Goal: Information Seeking & Learning: Learn about a topic

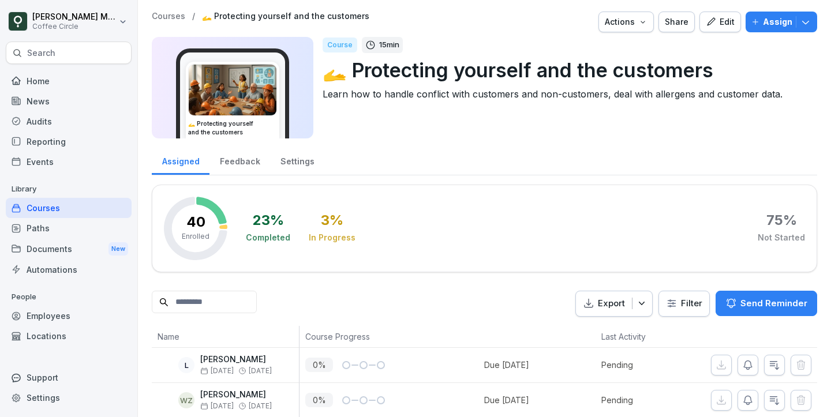
click at [709, 25] on icon "button" at bounding box center [711, 22] width 10 height 10
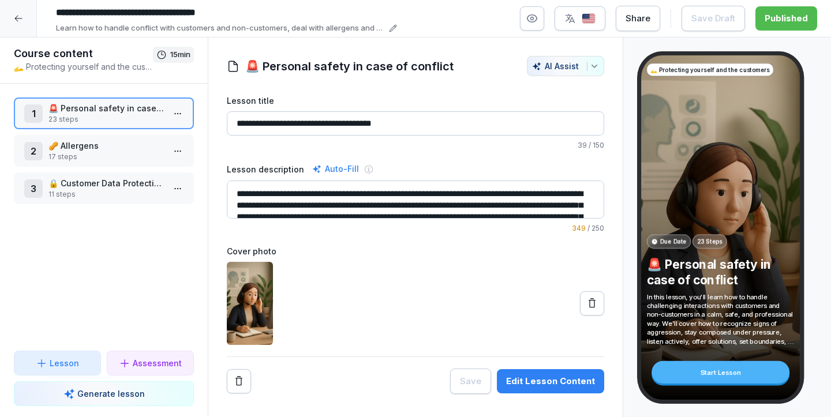
click at [129, 121] on p "23 steps" at bounding box center [105, 119] width 115 height 10
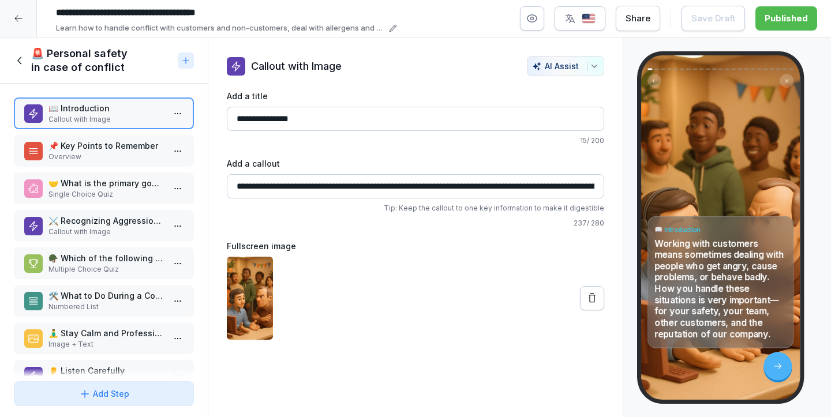
click at [128, 167] on div "📖 Introduction Callout with Image 📌 Key Points to Remember Overview 🤝 What is t…" at bounding box center [104, 230] width 208 height 293
click at [118, 190] on p "Single Choice Quiz" at bounding box center [105, 194] width 115 height 10
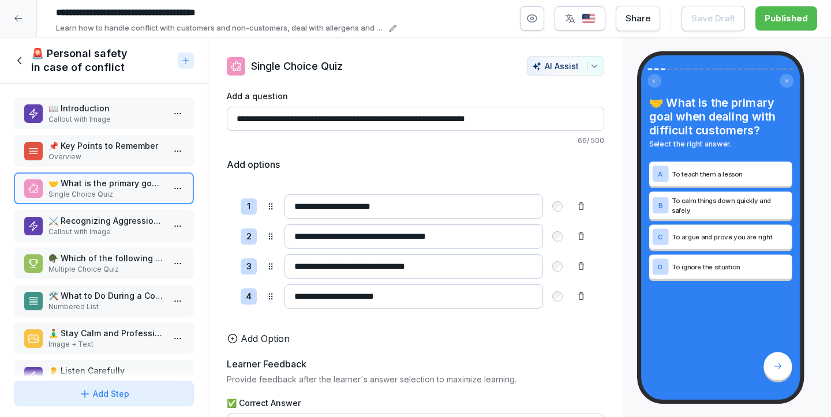
click at [116, 238] on div "⚔️ Recognizing Aggression and Conflict Callout with Image" at bounding box center [104, 226] width 180 height 32
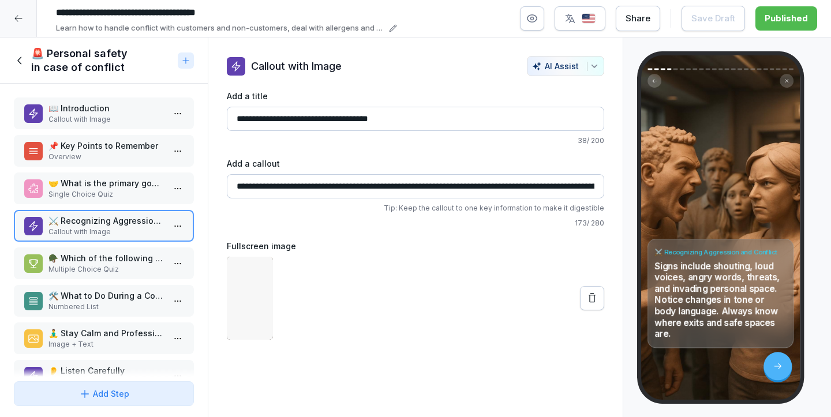
click at [114, 270] on p "Multiple Choice Quiz" at bounding box center [105, 269] width 115 height 10
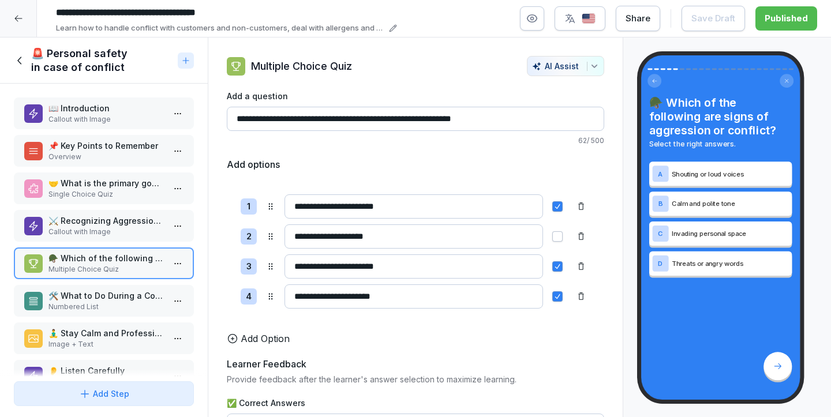
click at [111, 307] on p "Numbered List" at bounding box center [105, 307] width 115 height 10
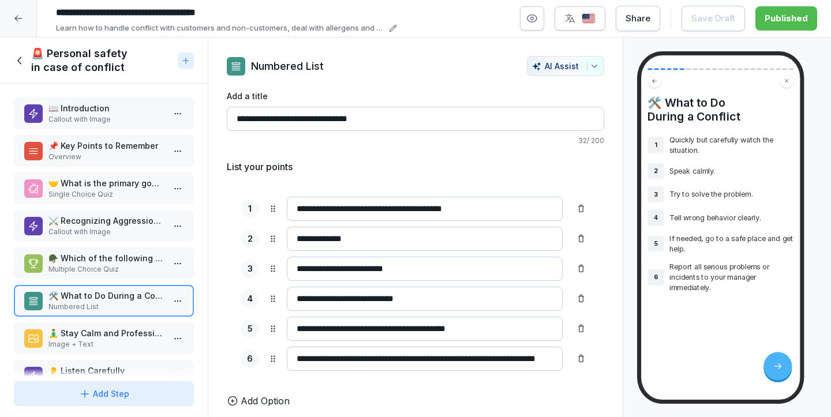
scroll to position [62, 0]
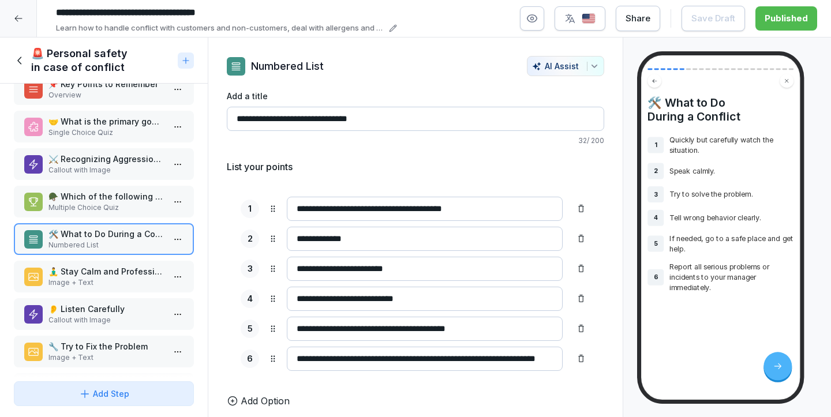
click at [110, 283] on p "Image + Text" at bounding box center [105, 283] width 115 height 10
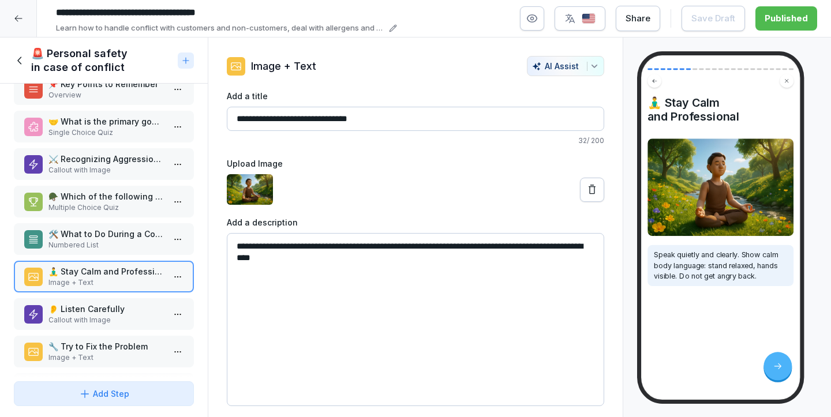
click at [112, 302] on div "👂 Listen Carefully Callout with Image" at bounding box center [104, 314] width 180 height 32
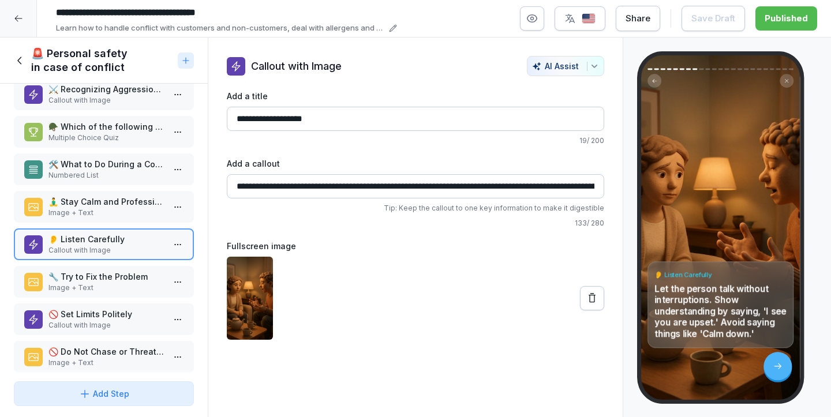
click at [111, 281] on p "🔧 Try to Fix the Problem" at bounding box center [105, 277] width 115 height 12
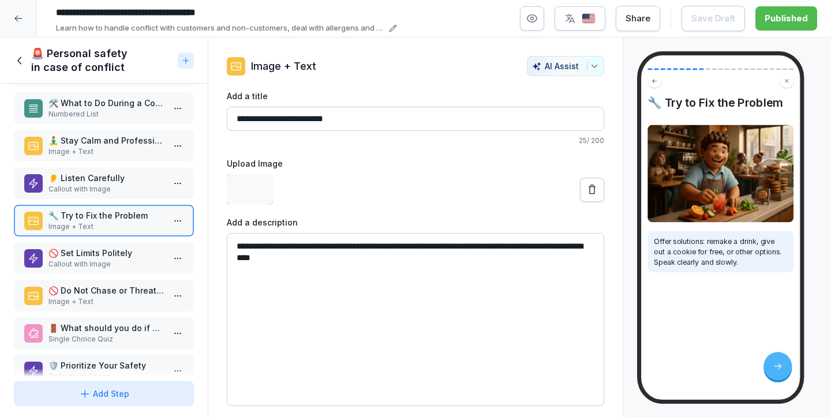
scroll to position [196, 0]
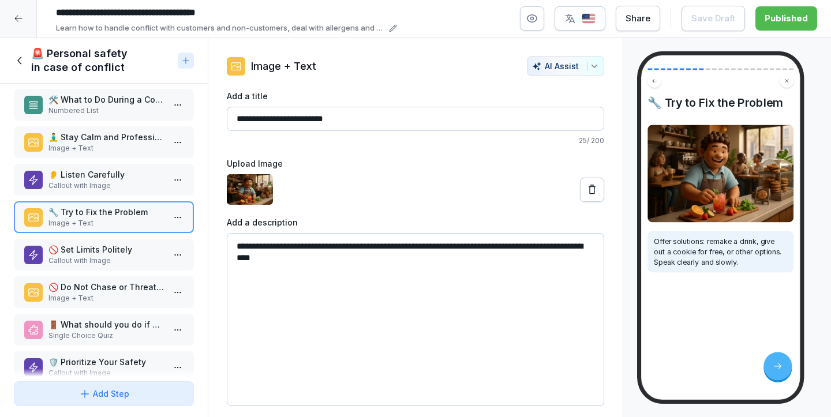
click at [104, 272] on div "📖 Introduction Callout with Image 📌 Key Points to Remember Overview 🤝 What is t…" at bounding box center [104, 230] width 208 height 293
click at [106, 255] on p "🚫 Set Limits Politely" at bounding box center [105, 250] width 115 height 12
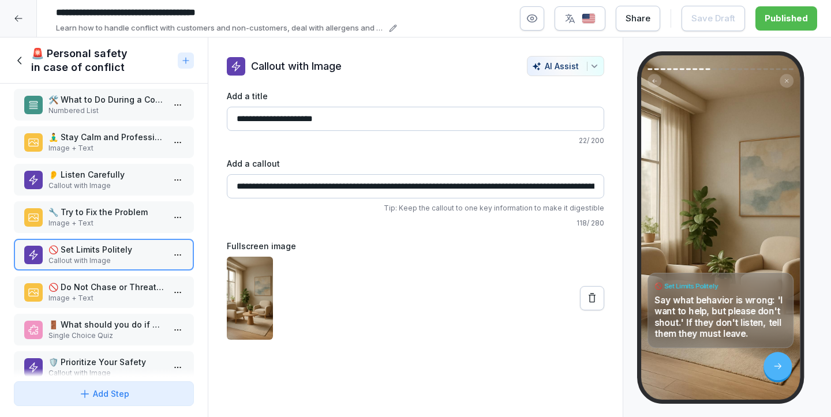
click at [102, 291] on p "🚫 Do Not Chase or Threaten" at bounding box center [105, 287] width 115 height 12
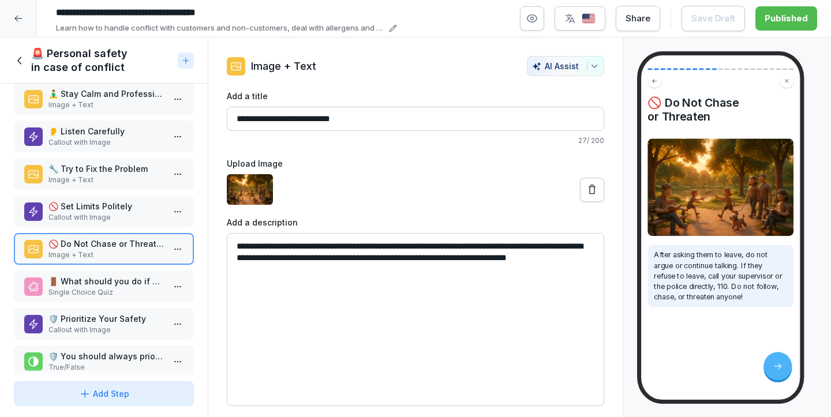
scroll to position [247, 0]
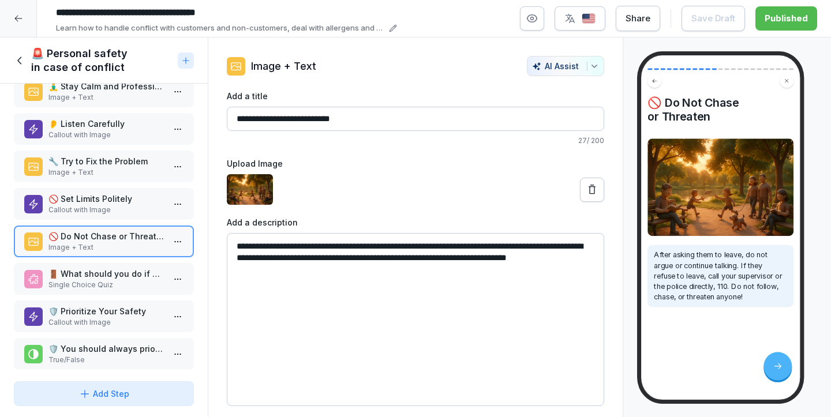
click at [99, 278] on p "🚪 What should you do if a customer refuses to leave after being asked?" at bounding box center [105, 274] width 115 height 12
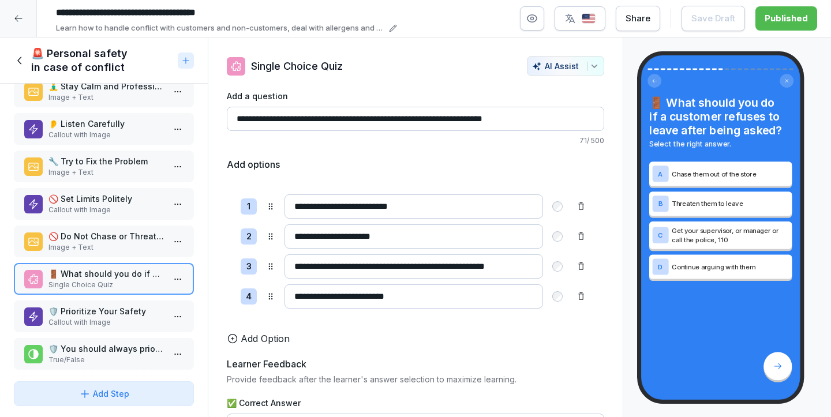
click at [102, 313] on p "🛡️ Prioritize Your Safety" at bounding box center [105, 311] width 115 height 12
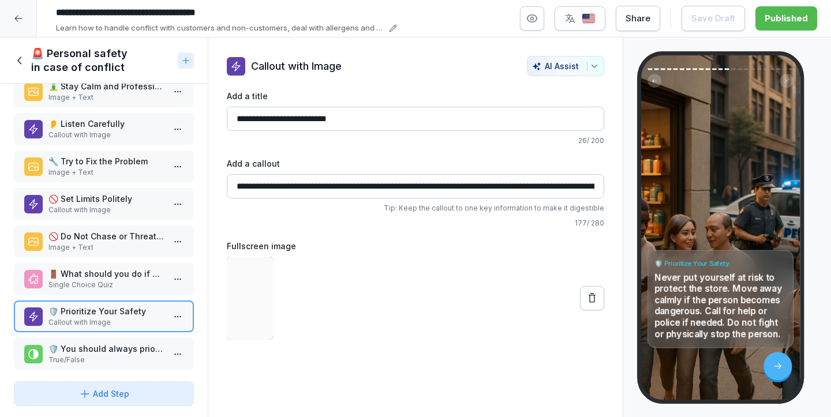
click at [103, 276] on p "🚪 What should you do if a customer refuses to leave after being asked?" at bounding box center [105, 274] width 115 height 12
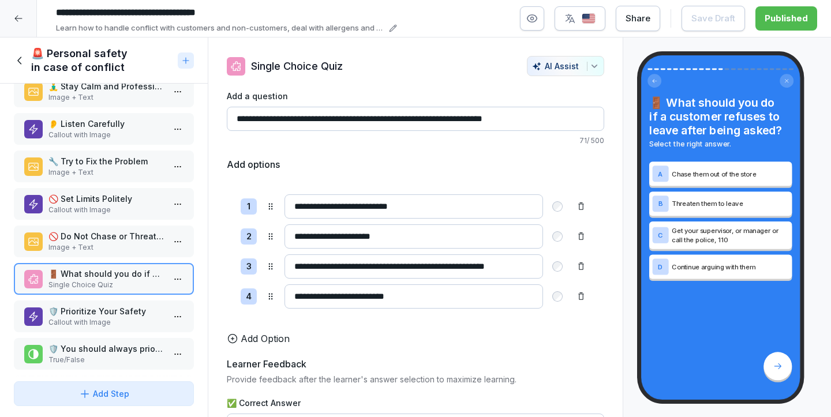
click at [92, 308] on p "🛡️ Prioritize Your Safety" at bounding box center [105, 311] width 115 height 12
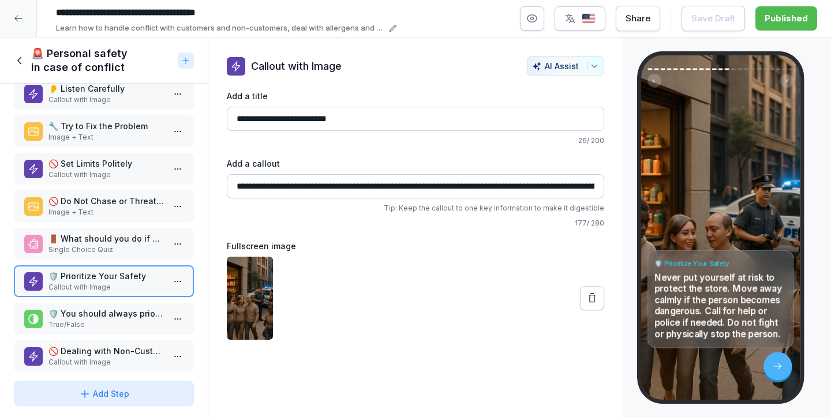
scroll to position [297, 0]
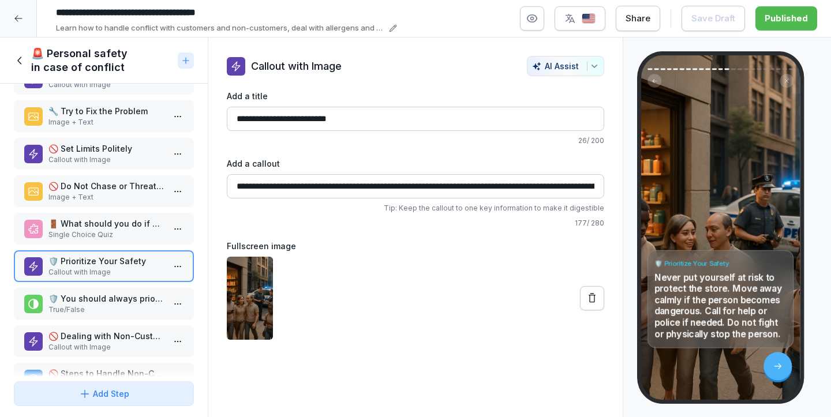
click at [90, 308] on p "True/False" at bounding box center [105, 310] width 115 height 10
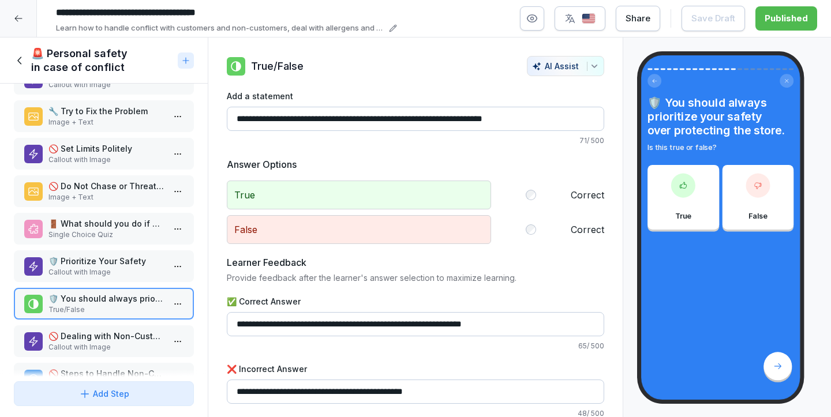
click at [78, 339] on p "🚫 Dealing with Non-Customers Causing Trouble" at bounding box center [105, 336] width 115 height 12
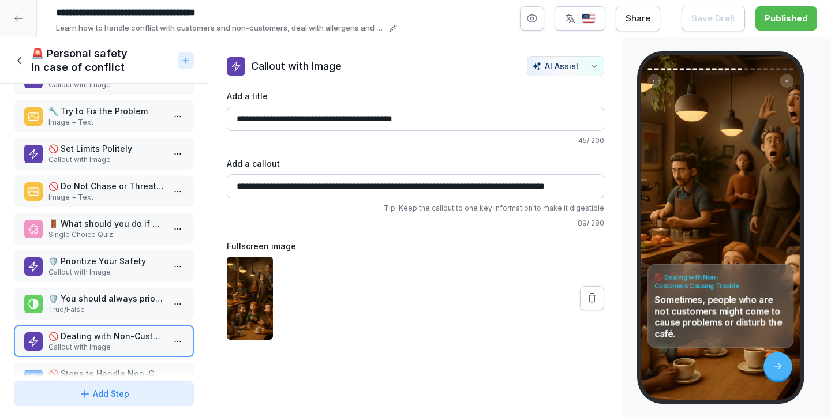
scroll to position [360, 0]
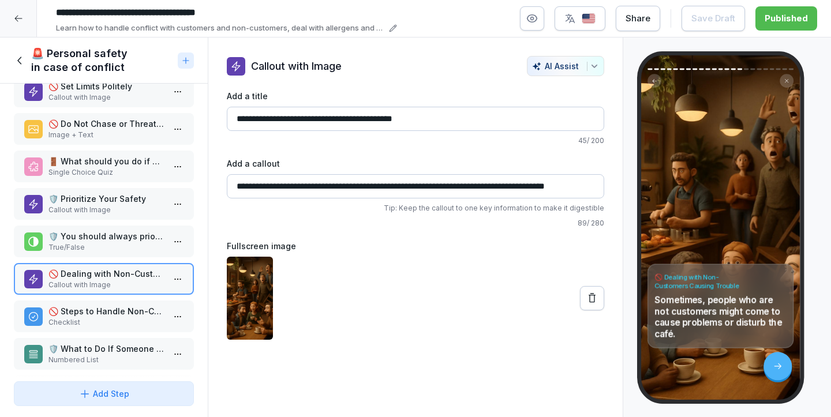
click at [77, 321] on p "Checklist" at bounding box center [105, 322] width 115 height 10
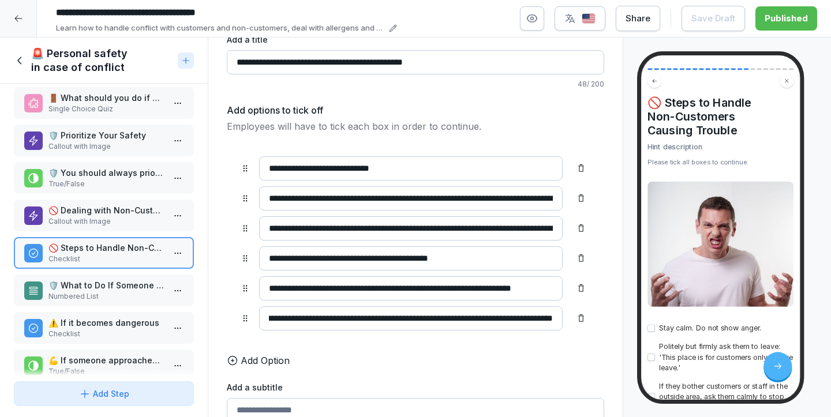
scroll to position [0, 167]
click at [119, 293] on p "Numbered List" at bounding box center [105, 296] width 115 height 10
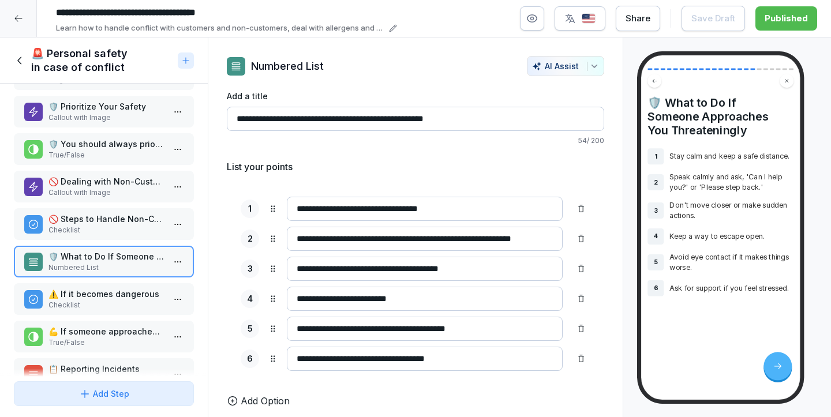
click at [97, 297] on p "⚠️ If it becomes dangerous" at bounding box center [105, 294] width 115 height 12
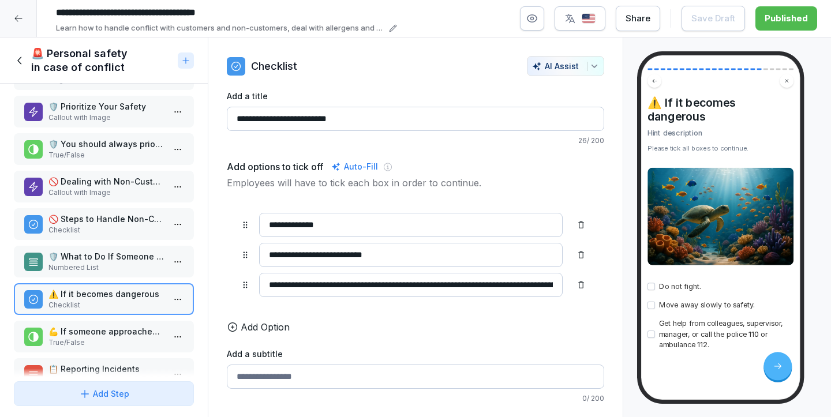
scroll to position [496, 0]
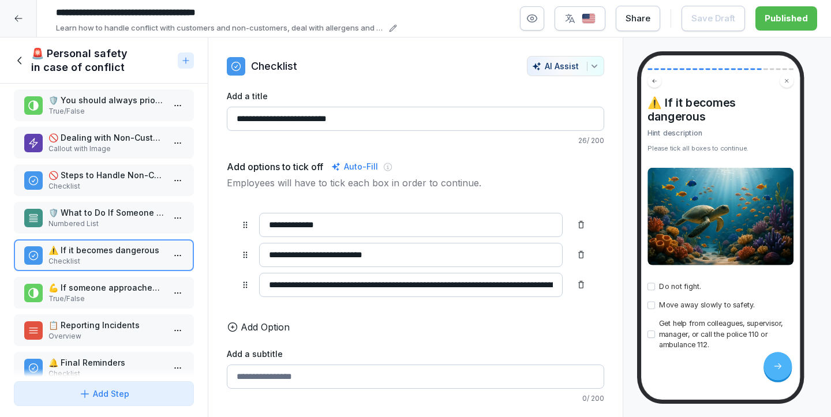
click at [127, 263] on p "Checklist" at bounding box center [105, 261] width 115 height 10
click at [141, 291] on p "💪 If someone approaches you threateningly, you should try to fight back to prot…" at bounding box center [105, 288] width 115 height 12
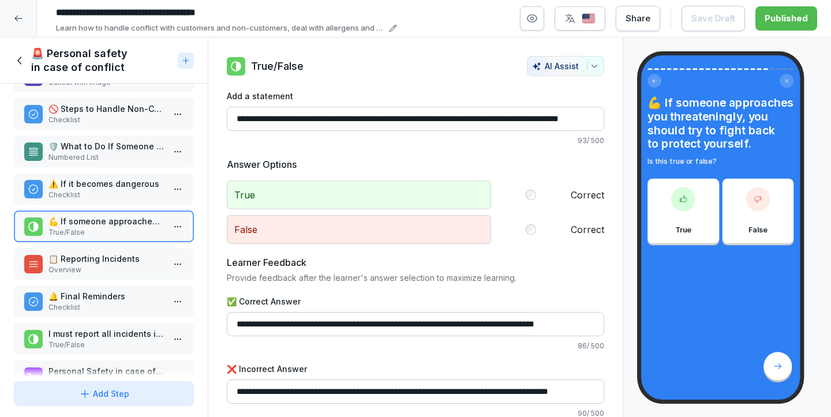
scroll to position [592, 0]
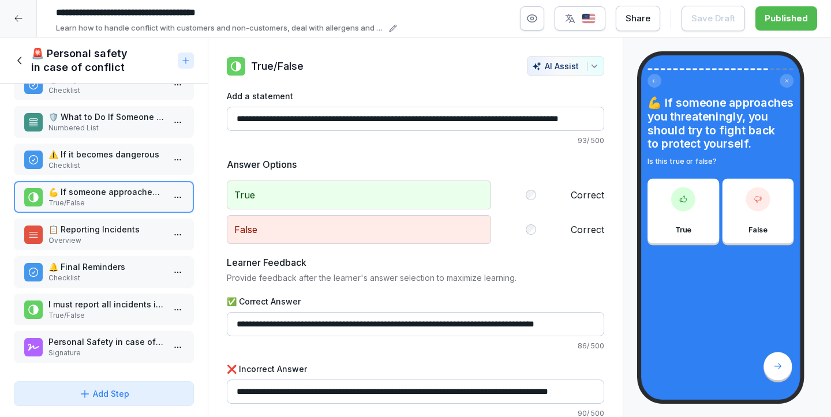
click at [82, 252] on div "📖 Introduction Callout with Image 📌 Key Points to Remember Overview 🤝 What is t…" at bounding box center [104, 230] width 208 height 293
click at [82, 245] on p "Overview" at bounding box center [105, 240] width 115 height 10
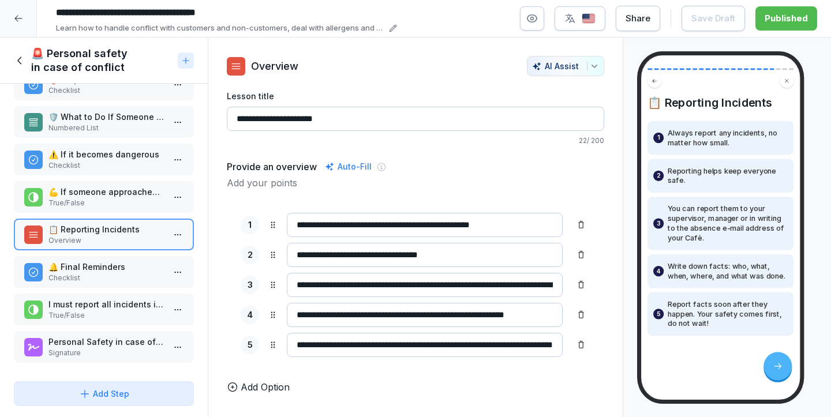
click at [91, 280] on p "Checklist" at bounding box center [105, 278] width 115 height 10
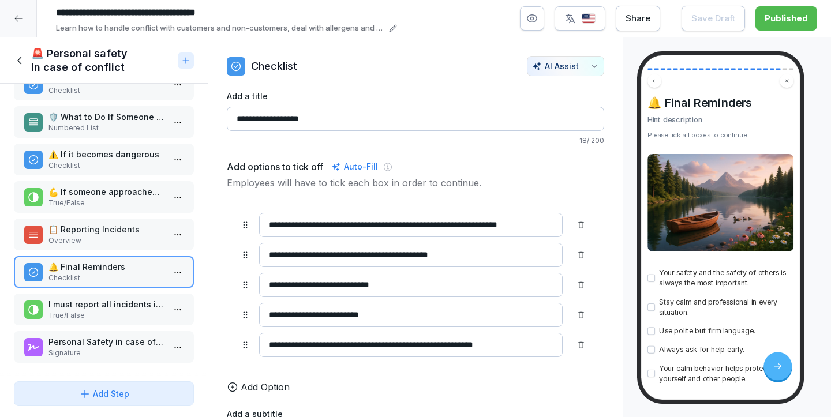
click at [106, 311] on p "True/False" at bounding box center [105, 315] width 115 height 10
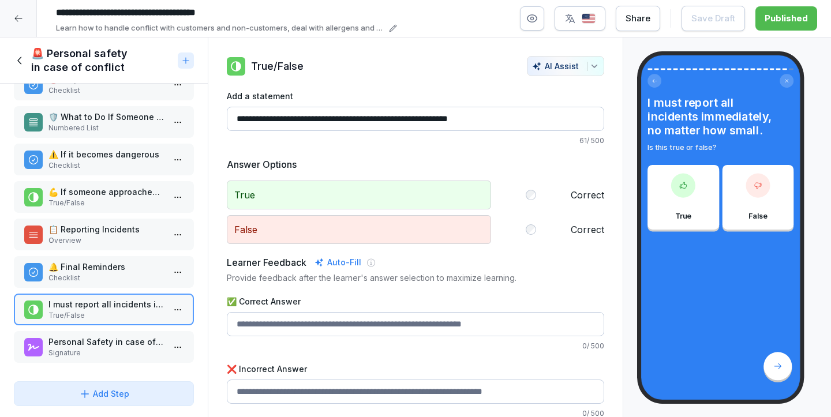
click at [79, 332] on div "Personal Safety in case of conflict Signature" at bounding box center [104, 347] width 180 height 32
